Goal: Information Seeking & Learning: Learn about a topic

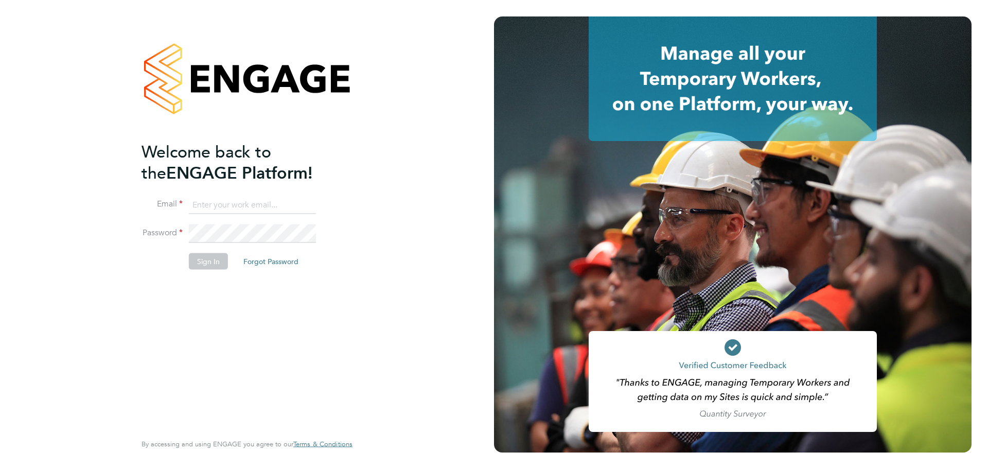
type input "dreece@evolve-talent.co.uk"
click at [207, 258] on button "Sign In" at bounding box center [208, 261] width 39 height 16
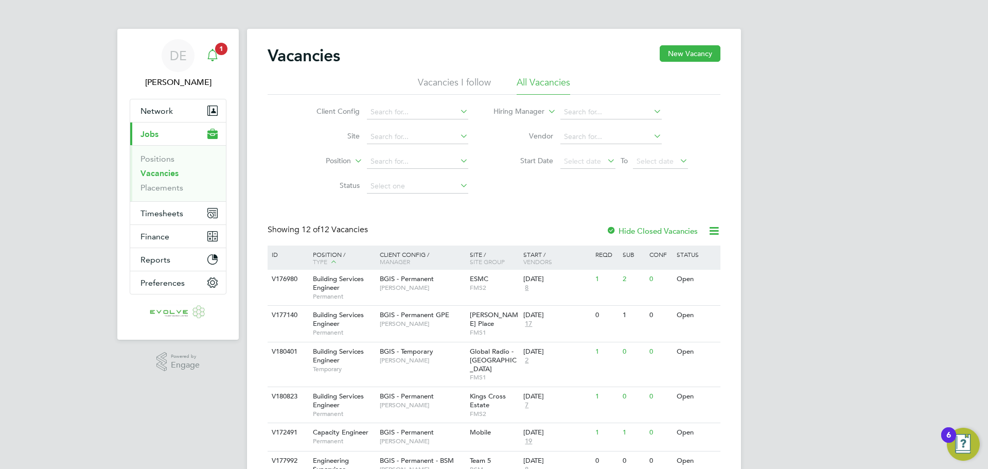
click at [218, 52] on span "1" at bounding box center [221, 49] width 12 height 12
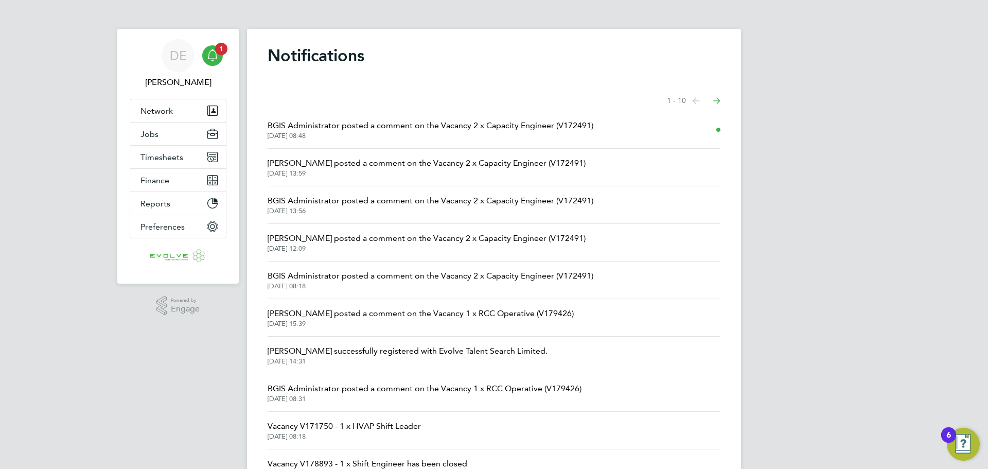
click at [428, 129] on span "BGIS Administrator posted a comment on the Vacancy 2 x Capacity Engineer (V1724…" at bounding box center [431, 125] width 326 height 12
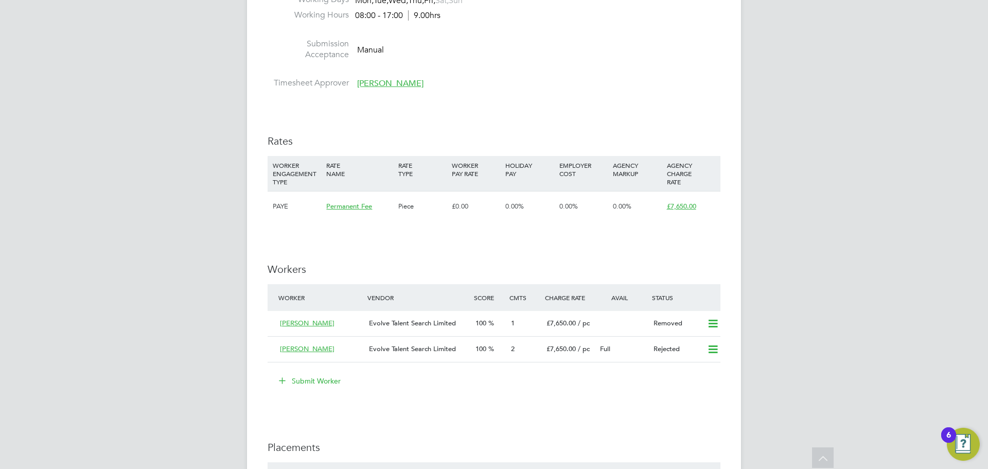
scroll to position [1294, 0]
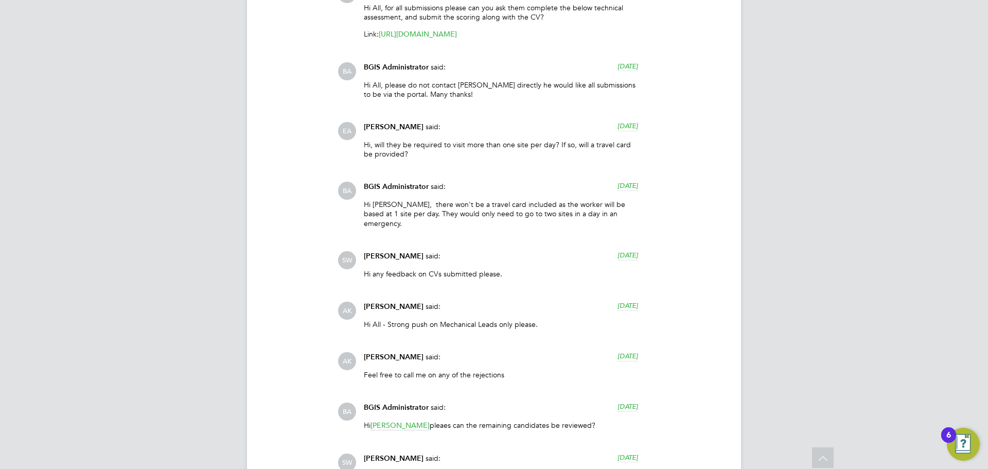
scroll to position [2220, 0]
